Goal: Task Accomplishment & Management: Use online tool/utility

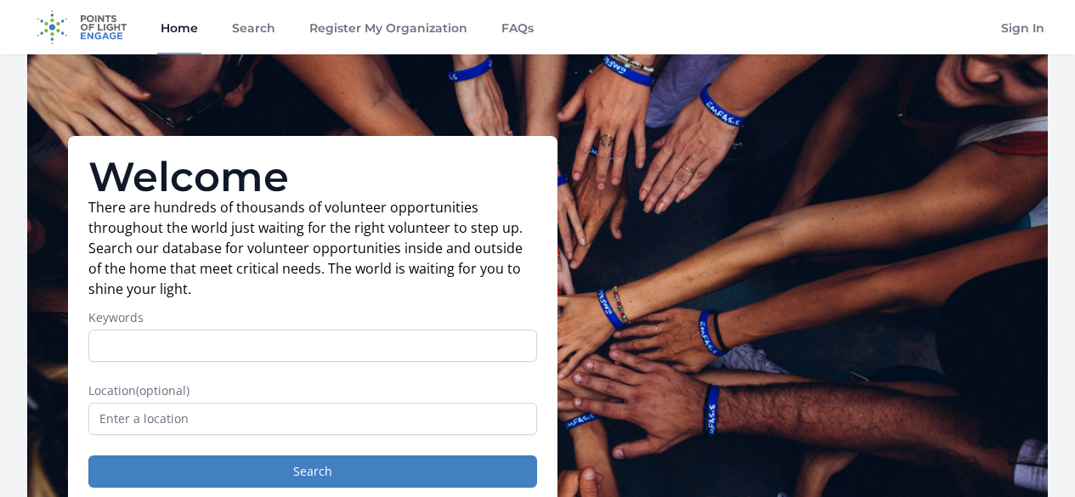
scroll to position [52, 0]
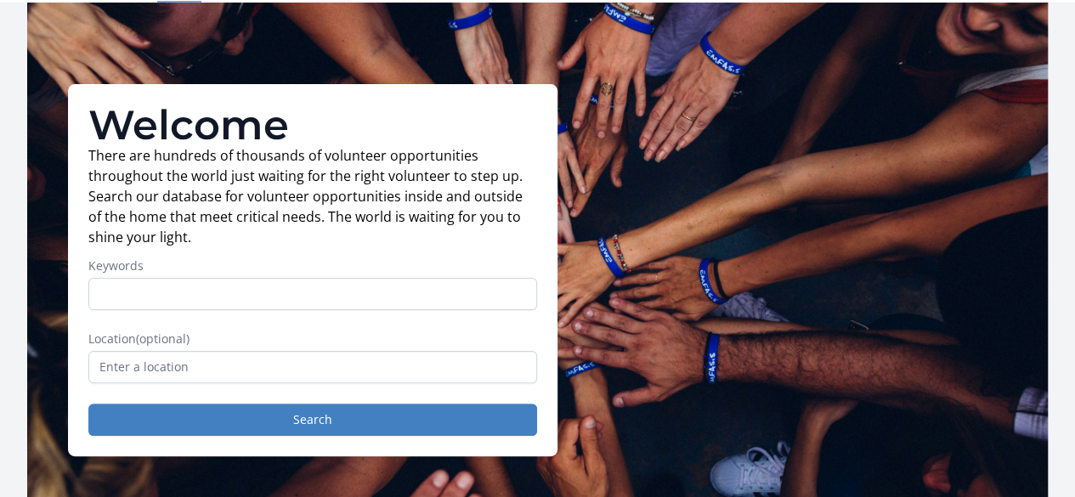
click at [482, 363] on input "text" at bounding box center [312, 367] width 449 height 32
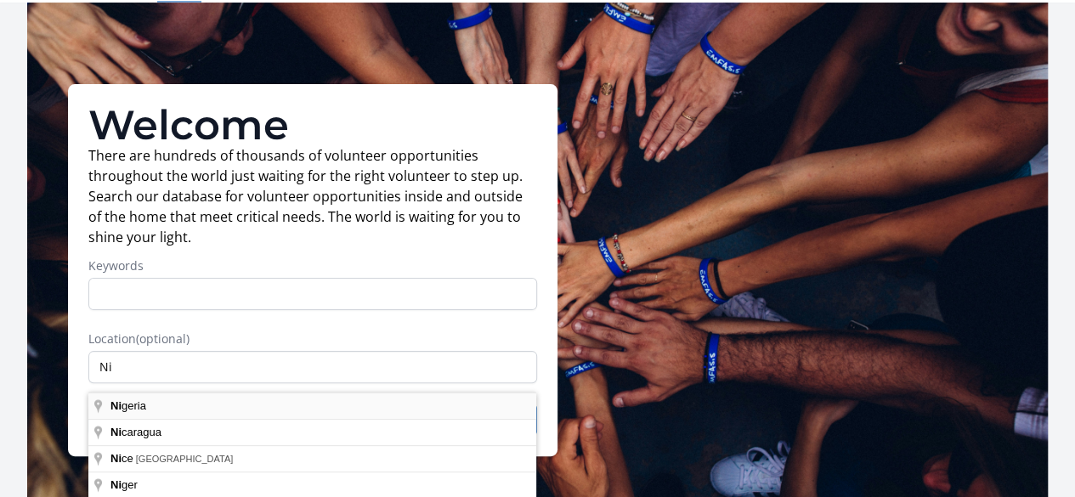
type input "Nigeria"
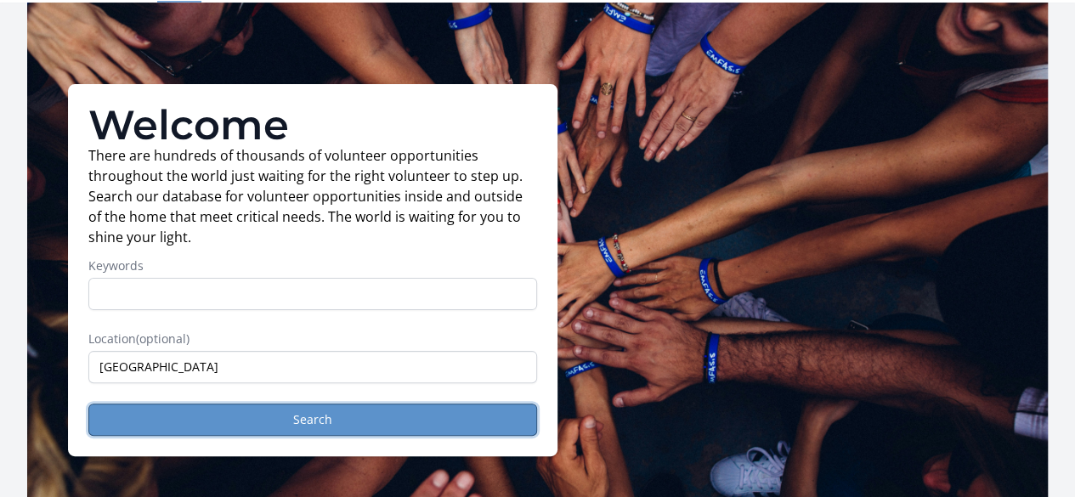
click at [447, 425] on button "Search" at bounding box center [312, 420] width 449 height 32
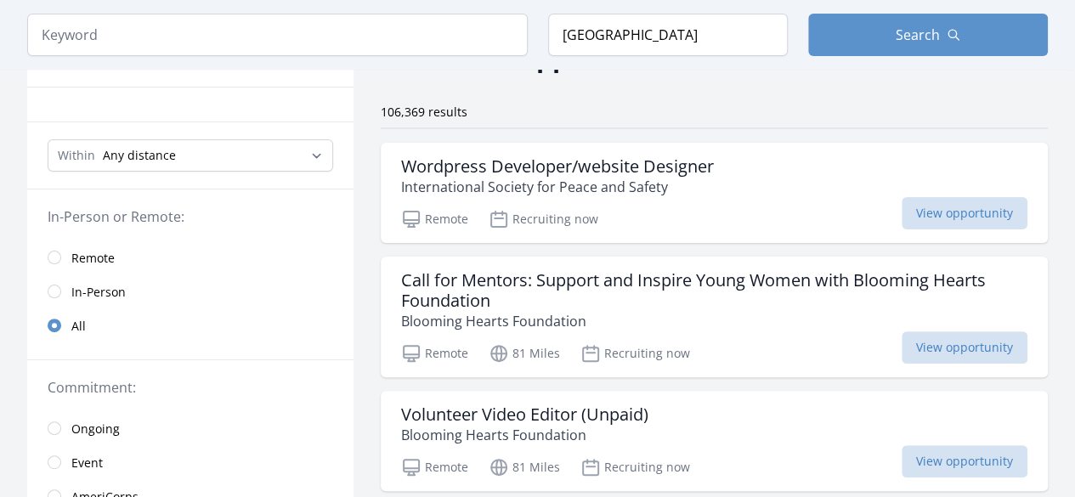
scroll to position [112, 0]
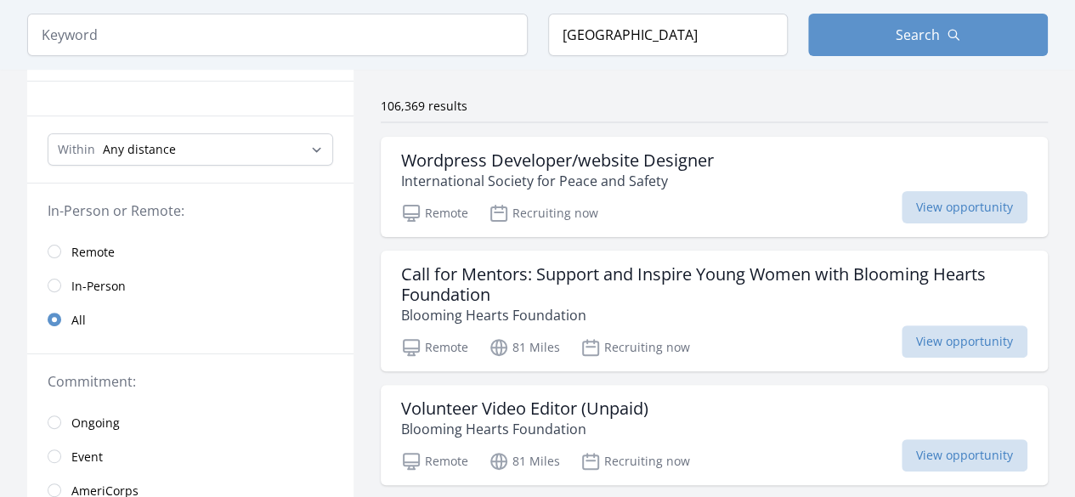
click at [88, 247] on span "Remote" at bounding box center [92, 252] width 43 height 17
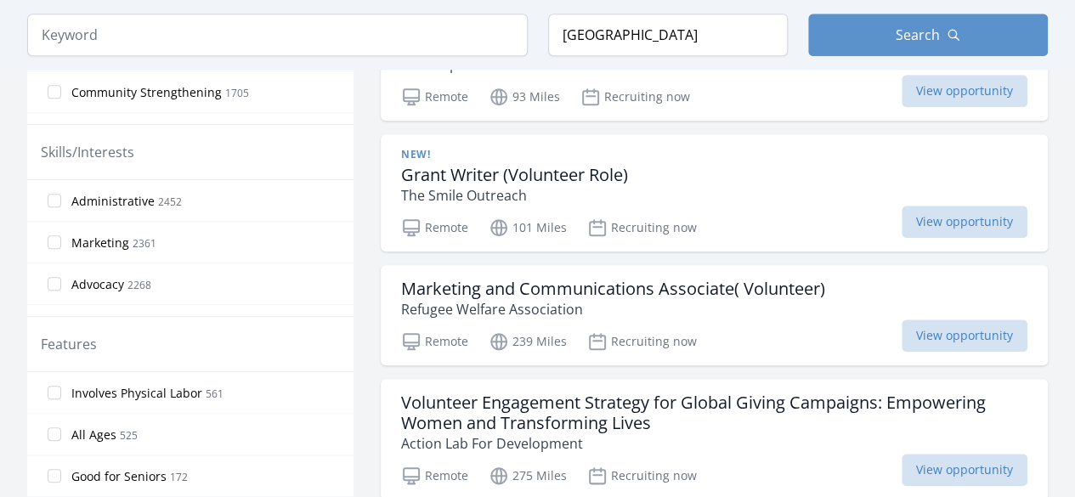
scroll to position [728, 0]
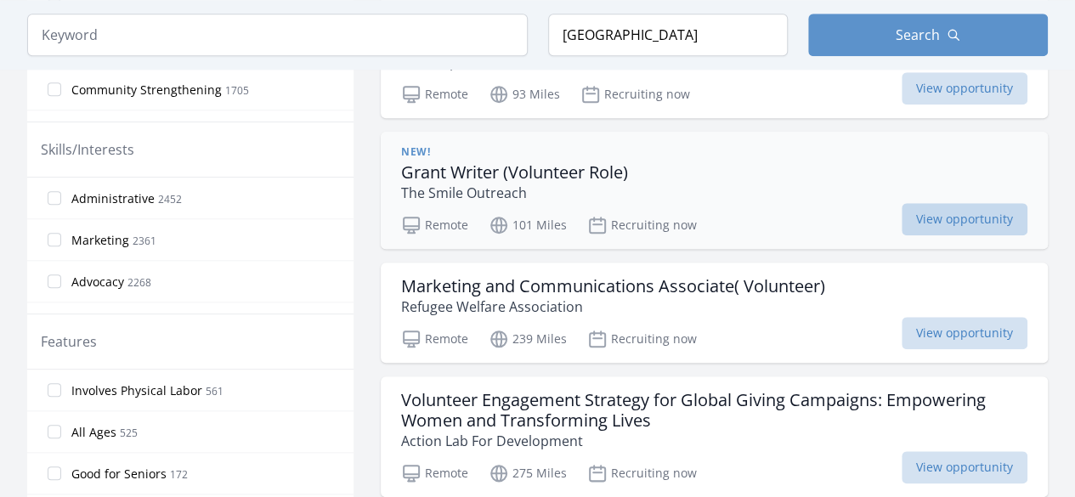
click at [942, 223] on span "View opportunity" at bounding box center [965, 219] width 126 height 32
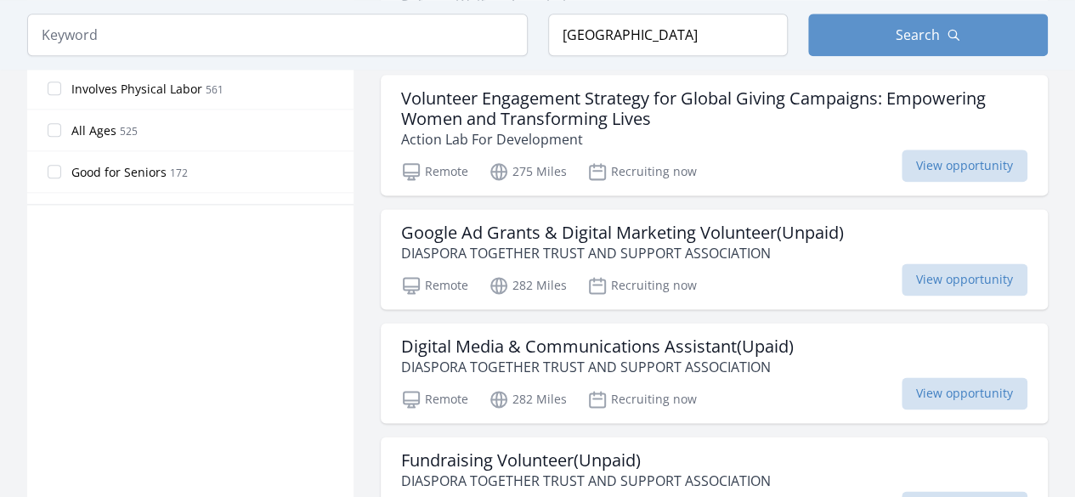
scroll to position [1038, 0]
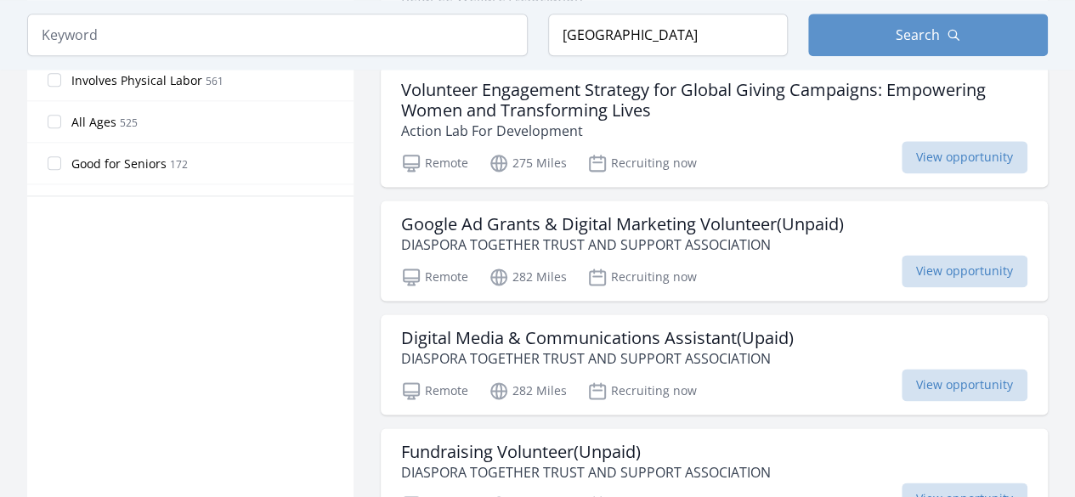
click at [138, 156] on span "Good for Seniors" at bounding box center [118, 164] width 95 height 17
click at [61, 156] on input "Good for Seniors 172" at bounding box center [55, 163] width 14 height 14
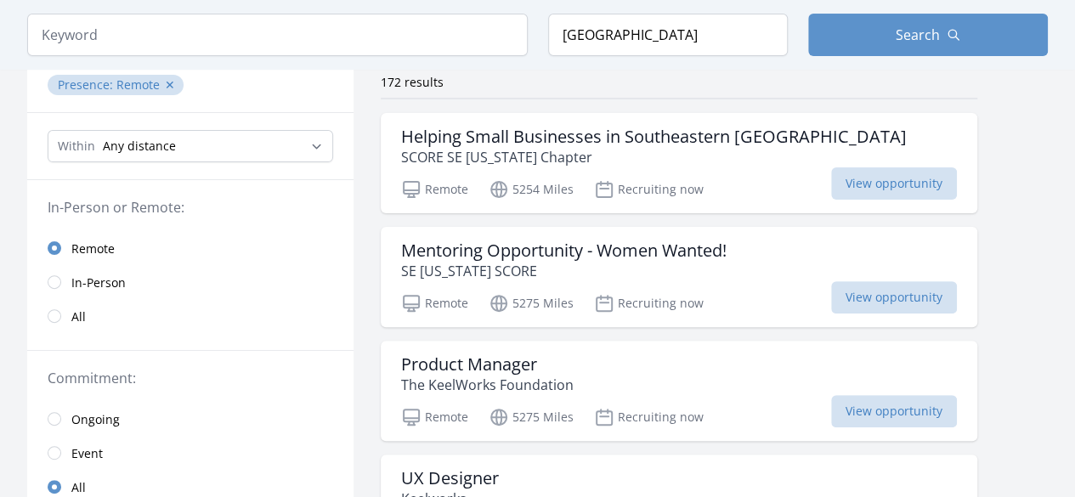
scroll to position [0, 0]
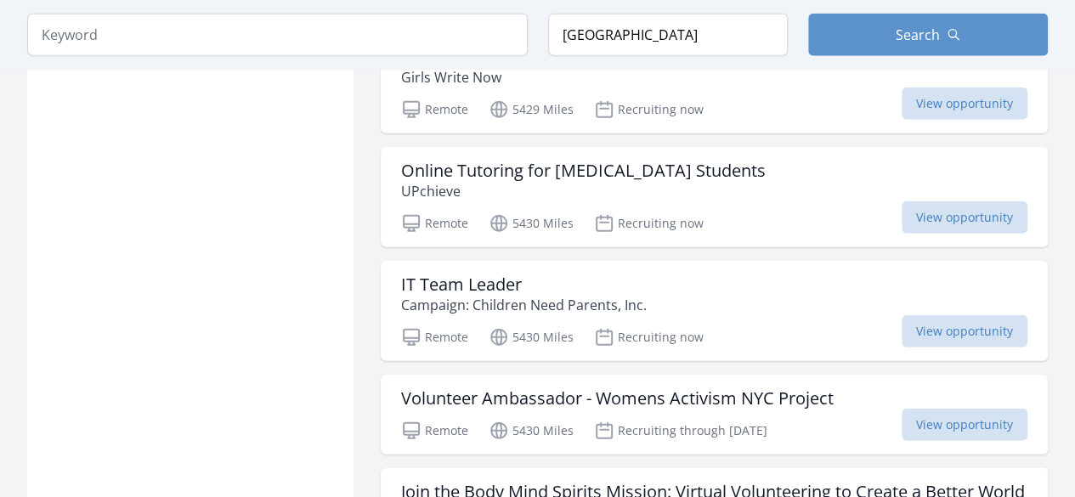
scroll to position [2249, 0]
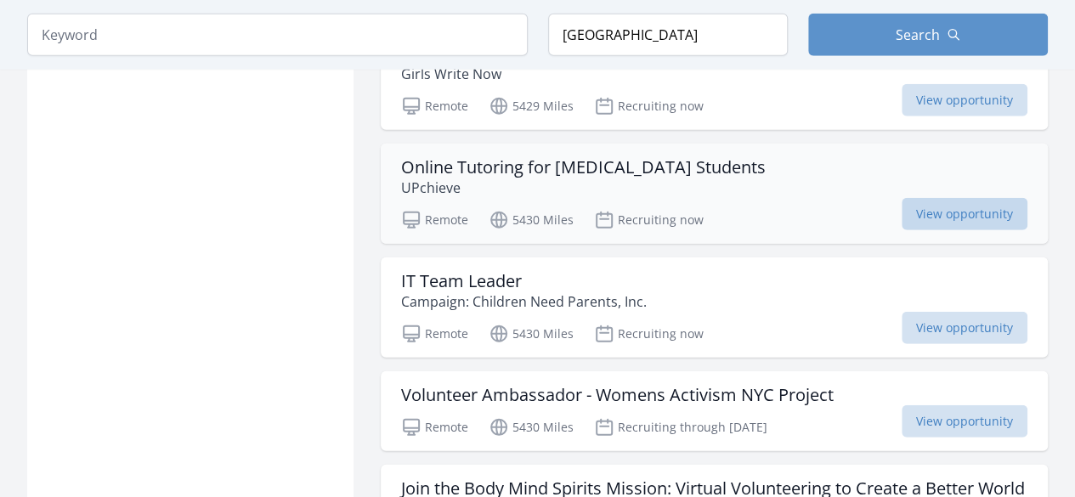
click at [999, 198] on span "View opportunity" at bounding box center [965, 214] width 126 height 32
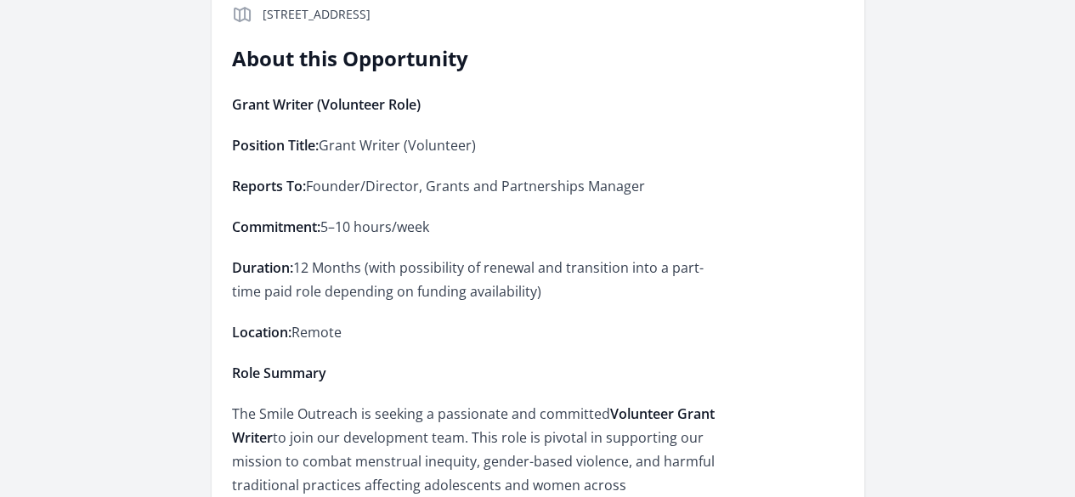
scroll to position [439, 0]
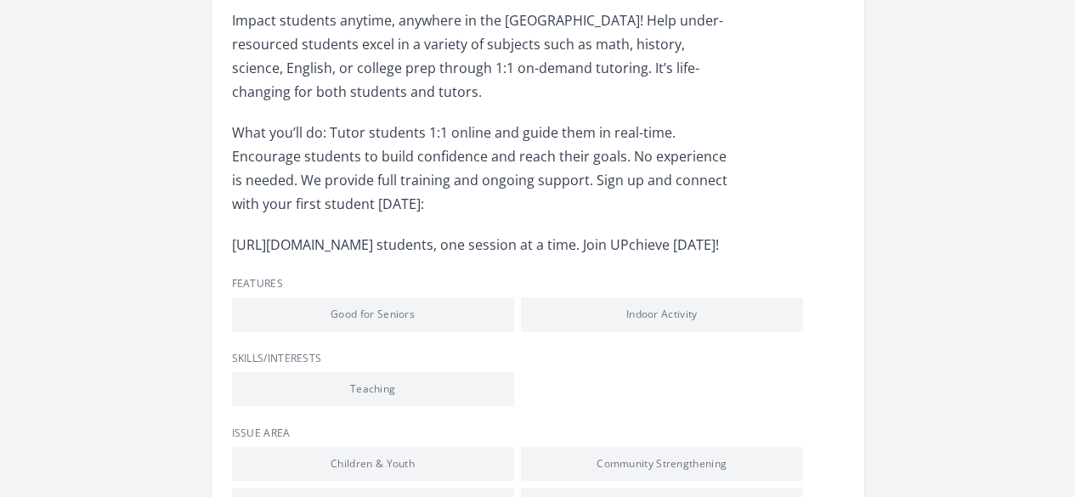
scroll to position [568, 0]
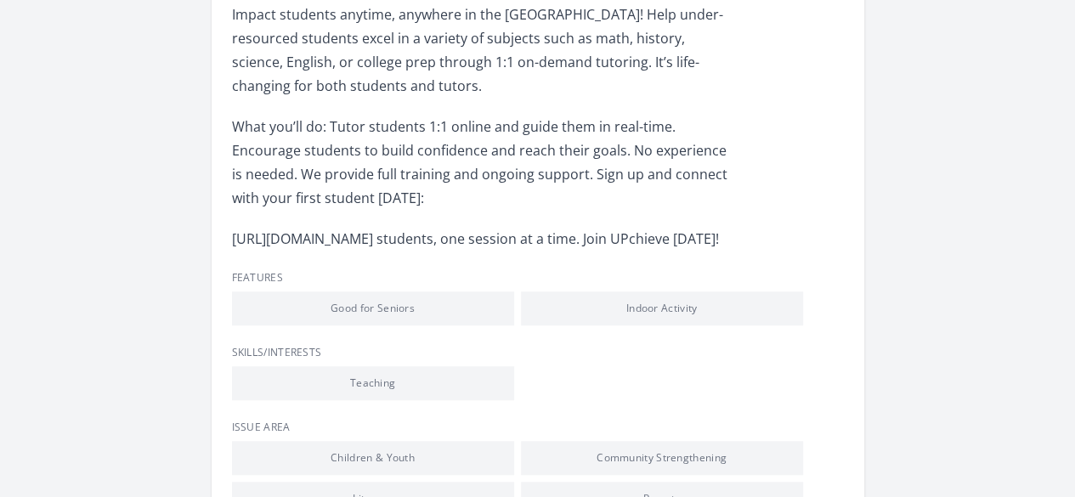
click at [0, 0] on link "Learn more about UPchieve" at bounding box center [0, 0] width 0 height 0
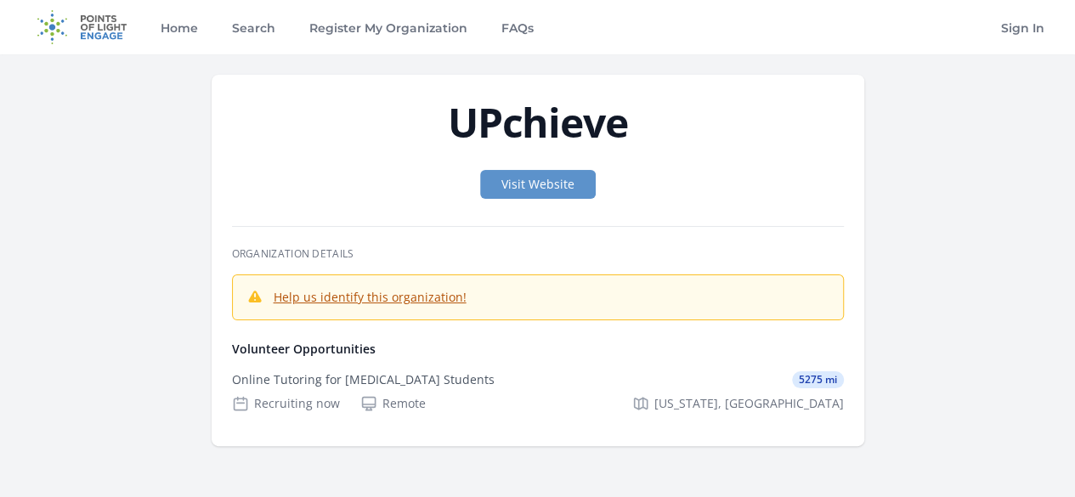
scroll to position [2, 0]
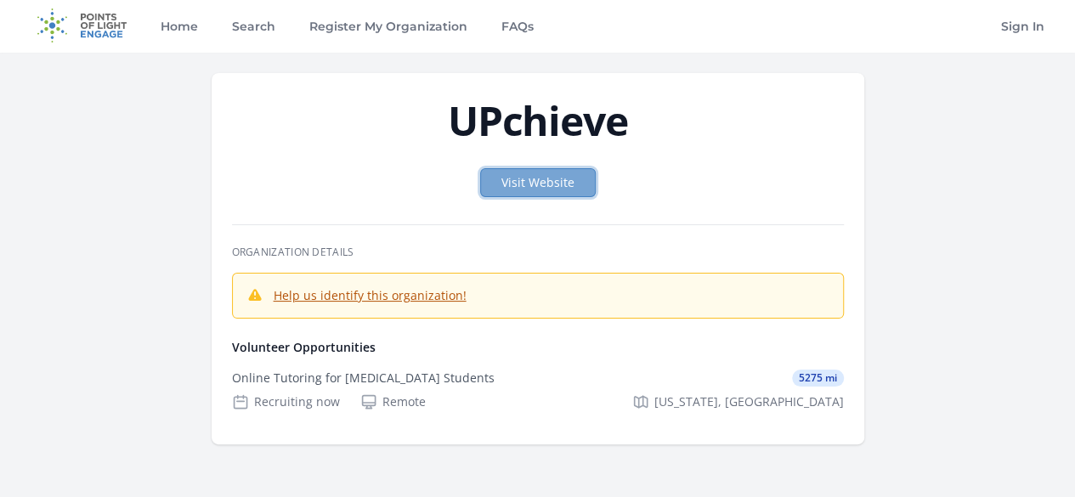
click at [530, 180] on link "Visit Website" at bounding box center [538, 182] width 116 height 29
